Goal: Task Accomplishment & Management: Use online tool/utility

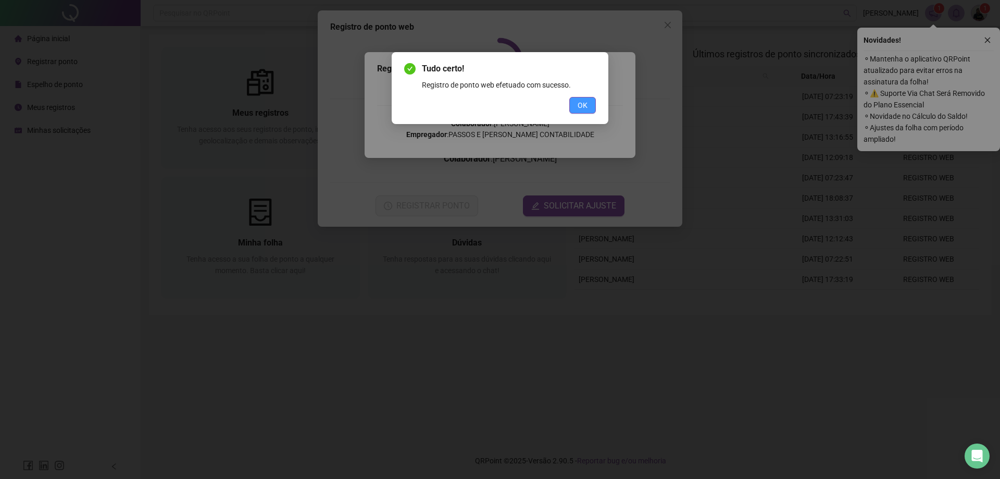
drag, startPoint x: 0, startPoint y: 499, endPoint x: 591, endPoint y: 104, distance: 710.7
click at [591, 104] on button "OK" at bounding box center [582, 105] width 27 height 17
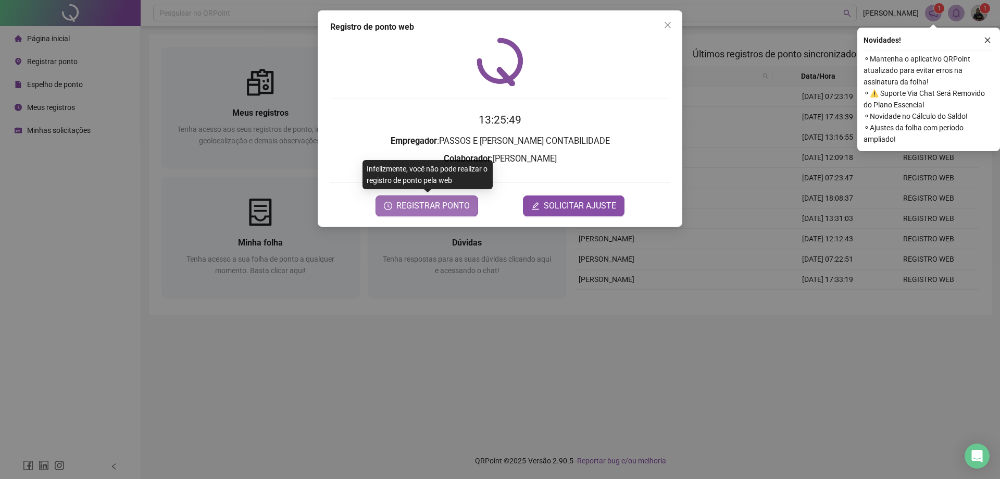
click at [420, 204] on span "REGISTRAR PONTO" at bounding box center [432, 205] width 73 height 13
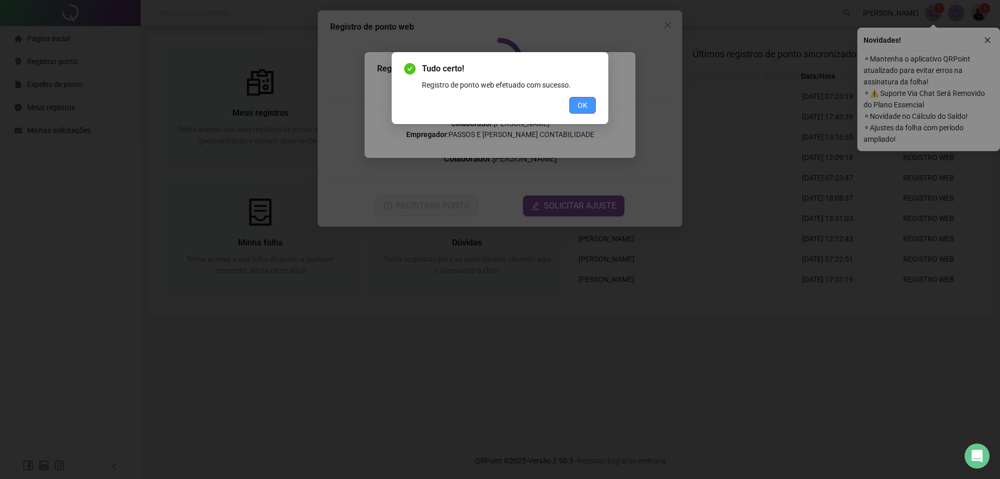
click at [577, 106] on button "OK" at bounding box center [582, 105] width 27 height 17
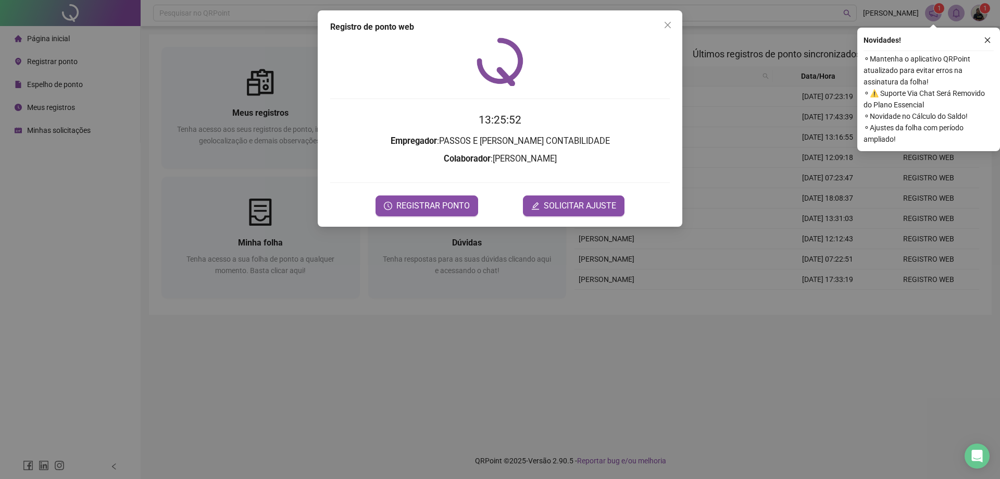
click at [665, 25] on icon "close" at bounding box center [668, 25] width 8 height 8
